Goal: Navigation & Orientation: Find specific page/section

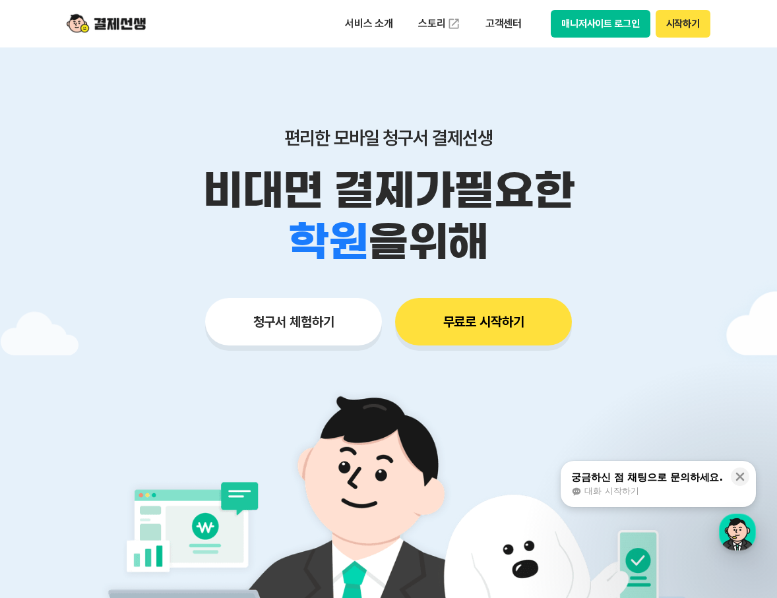
click at [601, 28] on button "매니저사이트 로그인" at bounding box center [601, 24] width 100 height 28
click at [594, 23] on button "매니저사이트 로그인" at bounding box center [601, 24] width 100 height 28
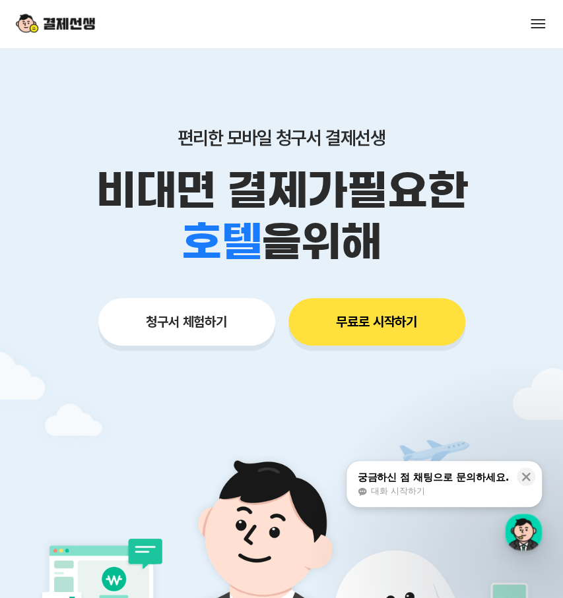
click at [477, 235] on div "학원 공부방 호텔 쇼핑몰 병원 배달 보험사 항공사 골프장 을 위해" at bounding box center [281, 241] width 563 height 51
click at [497, 197] on p "비대면 결제가 필요한" at bounding box center [281, 190] width 563 height 51
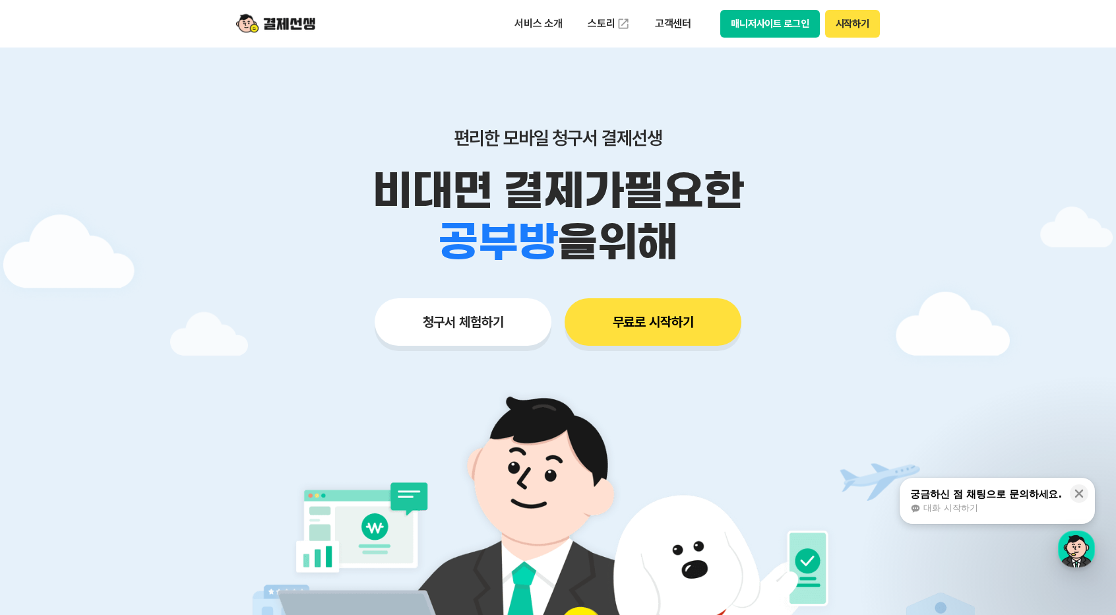
click at [562, 26] on button "매니저사이트 로그인" at bounding box center [770, 24] width 100 height 28
click at [733, 18] on button "매니저사이트 로그인" at bounding box center [770, 24] width 100 height 28
